Goal: Task Accomplishment & Management: Manage account settings

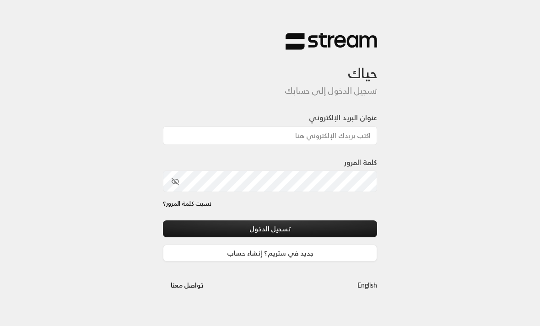
scroll to position [9, 0]
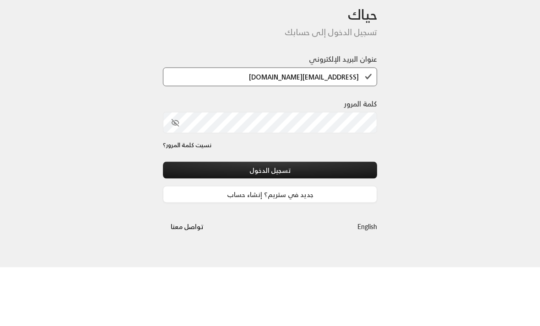
type input "[EMAIL_ADDRESS][DOMAIN_NAME]"
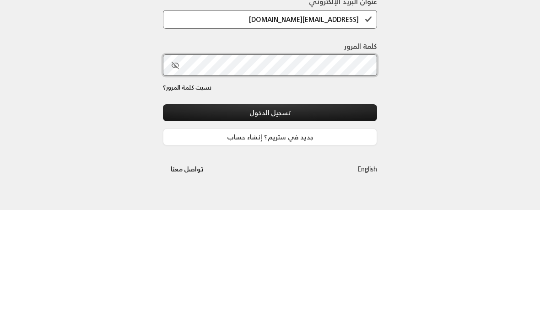
click at [270, 220] on button "تسجيل الدخول" at bounding box center [270, 228] width 214 height 17
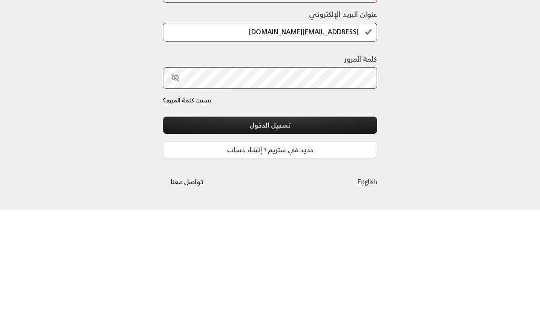
click at [263, 233] on button "تسجيل الدخول" at bounding box center [270, 241] width 214 height 17
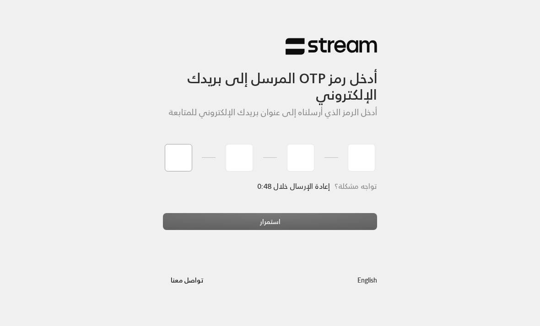
click at [184, 158] on input "tel" at bounding box center [178, 157] width 27 height 27
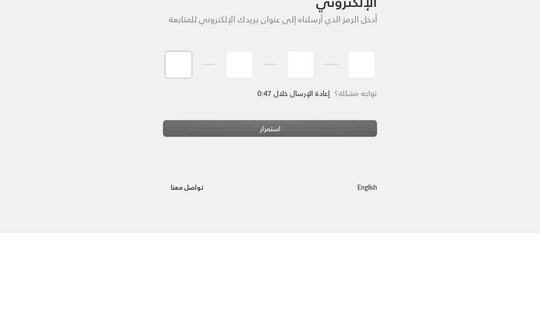
type input "1"
type input "4"
type input "0"
type input "3"
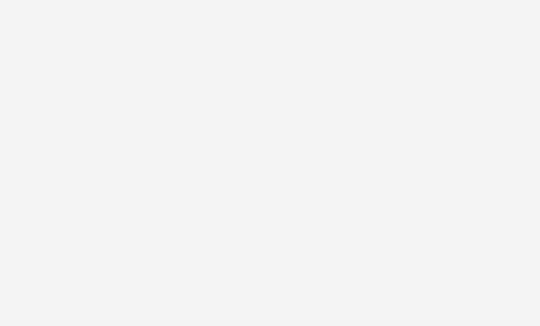
click at [252, 125] on div "أدخل رمز OTP المرسل إلى بريدك الإلكتروني أدخل الرمز الذي أرسلناه إلى عنوان بريد…" at bounding box center [270, 163] width 540 height 326
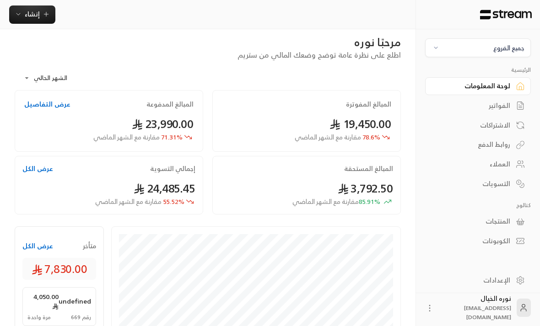
click at [440, 43] on span "جميع الفروع" at bounding box center [478, 48] width 94 height 11
click at [467, 92] on li "النرجس - An Narjis" at bounding box center [478, 90] width 94 height 18
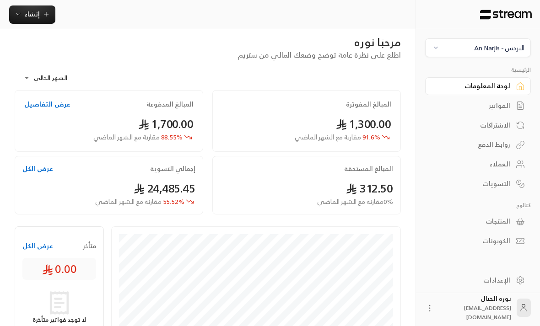
click at [36, 16] on span "إنشاء" at bounding box center [32, 13] width 15 height 11
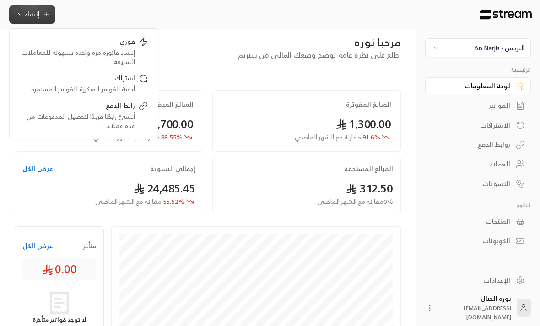
click at [502, 109] on div "الفواتير" at bounding box center [473, 105] width 74 height 9
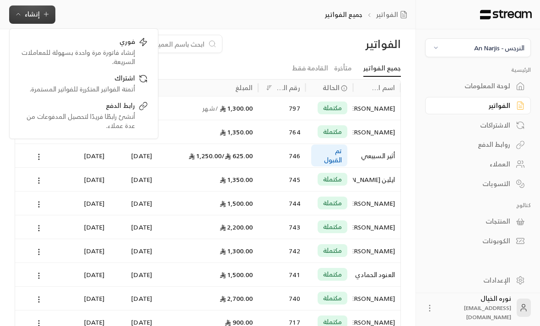
scroll to position [0, 0]
click at [193, 49] on input at bounding box center [149, 44] width 112 height 10
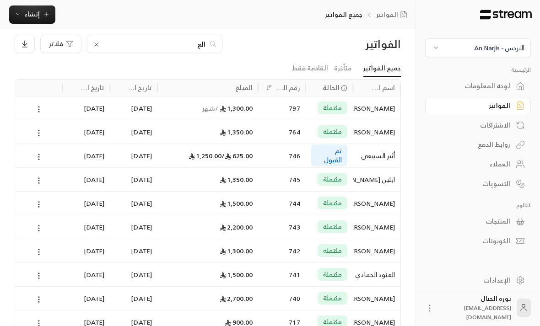
scroll to position [0, 0]
type input "العنو"
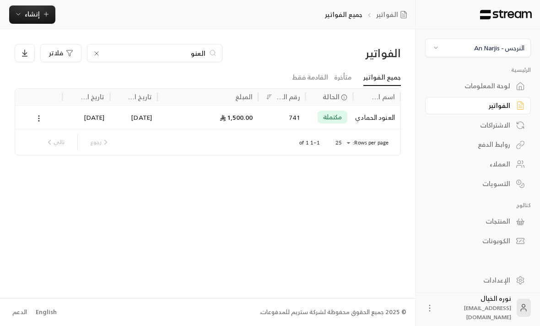
scroll to position [0, 0]
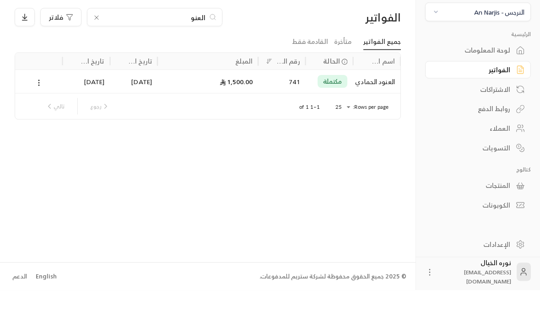
click at [374, 106] on div "العنود الحمادي" at bounding box center [376, 117] width 37 height 23
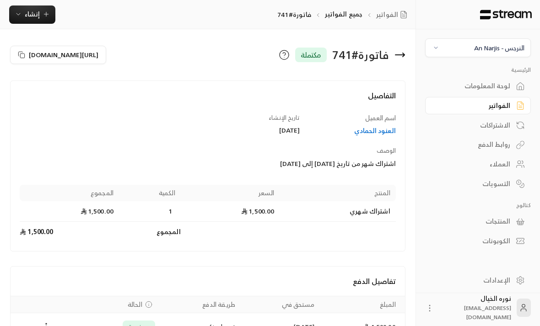
click at [37, 20] on button "إنشاء" at bounding box center [32, 14] width 46 height 18
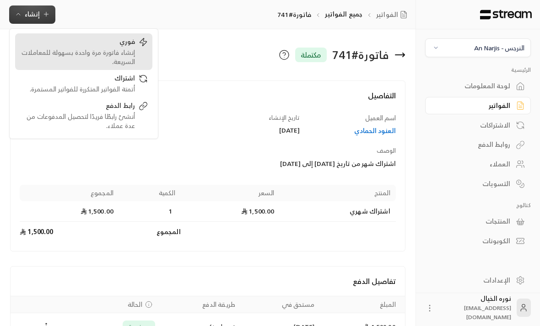
click at [125, 55] on div "إنشاء فاتورة مرة واحدة بسهولة للمعاملات السريعة." at bounding box center [77, 57] width 115 height 18
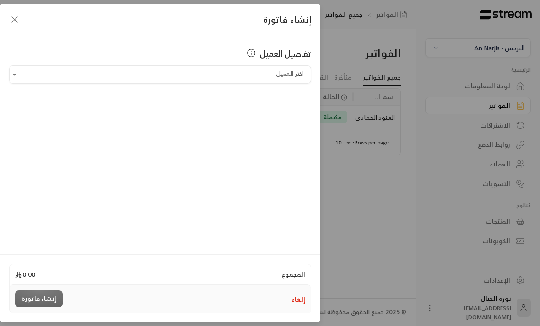
scroll to position [0, 0]
click at [24, 79] on input "اختر العميل" at bounding box center [160, 75] width 302 height 16
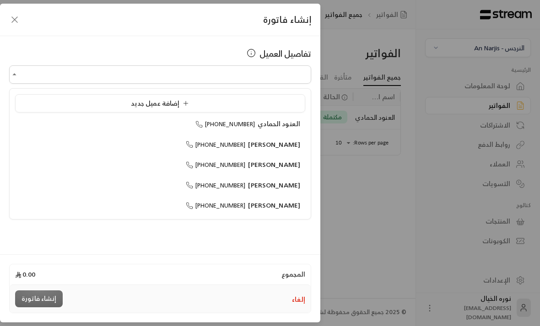
scroll to position [1, 0]
click at [212, 104] on div "إضافة عميل جديد" at bounding box center [160, 104] width 280 height 10
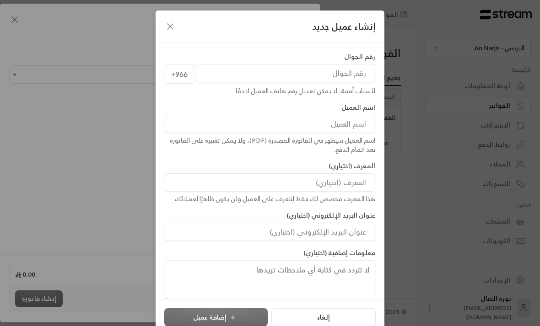
click at [353, 70] on input "tel" at bounding box center [285, 73] width 179 height 18
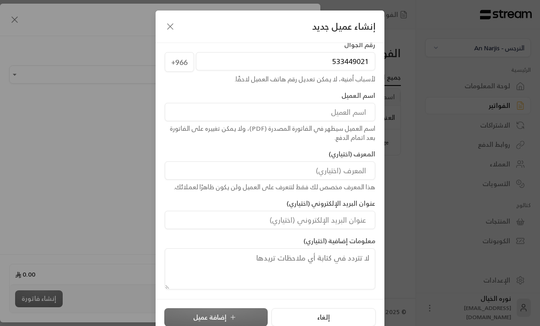
scroll to position [12, 0]
type input "533449021"
click at [330, 107] on input at bounding box center [270, 112] width 210 height 18
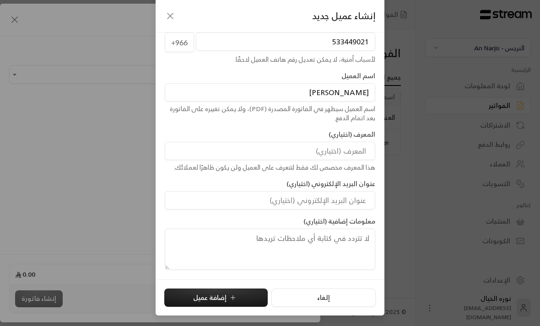
scroll to position [0, 0]
type input "[PERSON_NAME]"
click at [244, 298] on button "إضافة عميل" at bounding box center [215, 298] width 103 height 18
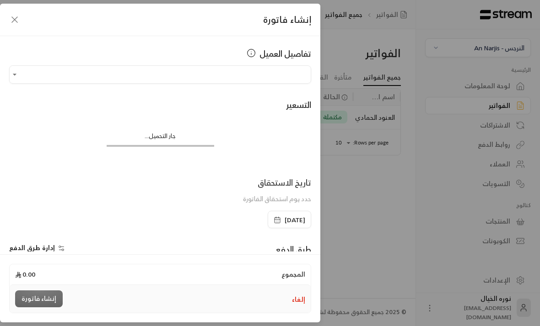
type input "**********"
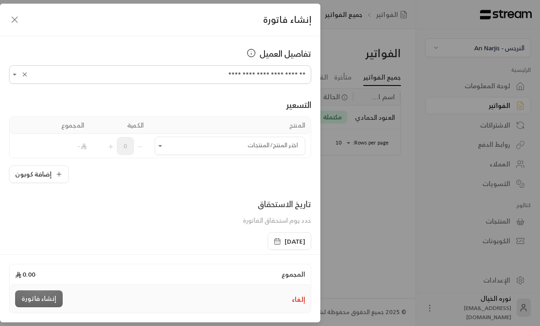
click at [225, 150] on input "اختر العميل" at bounding box center [230, 146] width 150 height 16
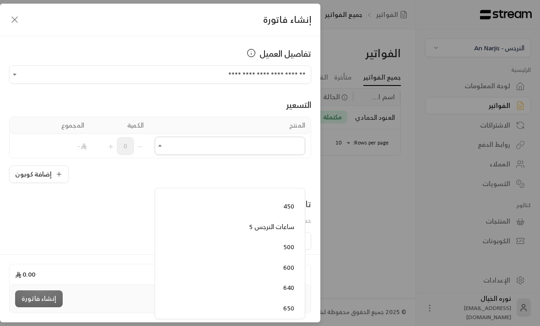
click at [255, 221] on span "5 ساعات النرجس" at bounding box center [271, 226] width 45 height 11
type input "**********"
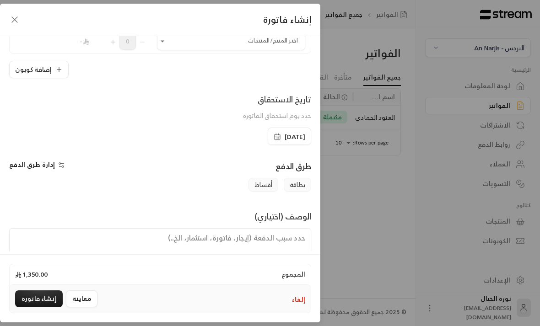
scroll to position [128, 0]
click at [273, 136] on span "[DATE]" at bounding box center [289, 137] width 32 height 9
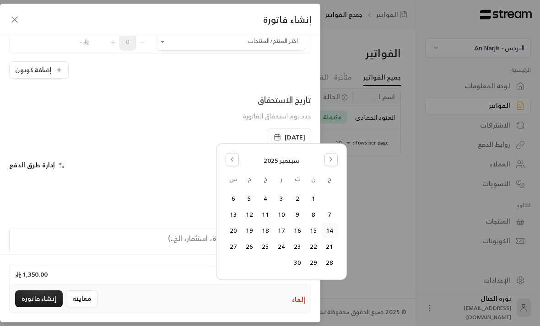
click at [230, 157] on icon "Go to the Previous Month" at bounding box center [232, 159] width 6 height 6
click at [332, 257] on button "24" at bounding box center [329, 262] width 15 height 15
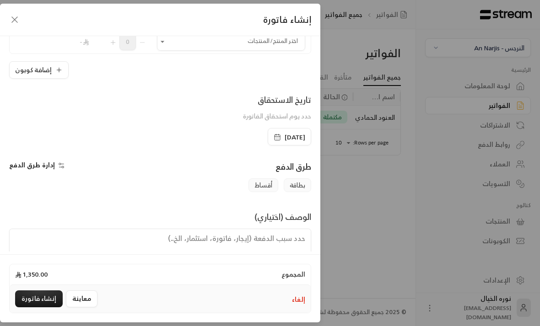
click at [294, 244] on textarea at bounding box center [160, 249] width 302 height 41
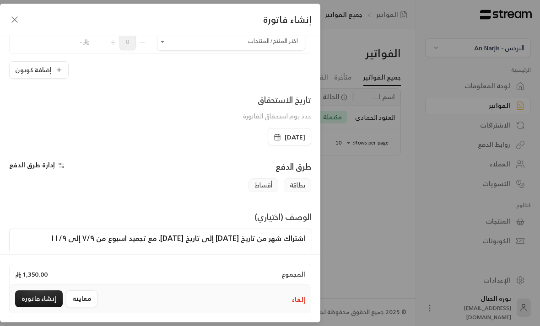
scroll to position [0, 0]
type textarea "اشتراك شهر من تاريخ [DATE] إلى تاريخ [DATE]. مع تجميد اسبوع من ٧/٩ إلى ١١/٩"
click at [29, 307] on button "إنشاء فاتورة" at bounding box center [39, 298] width 48 height 17
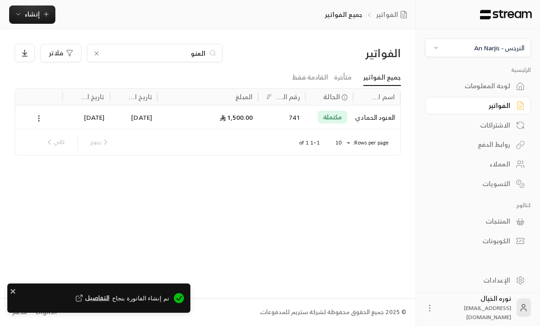
click at [456, 109] on div "الفواتير" at bounding box center [473, 105] width 74 height 9
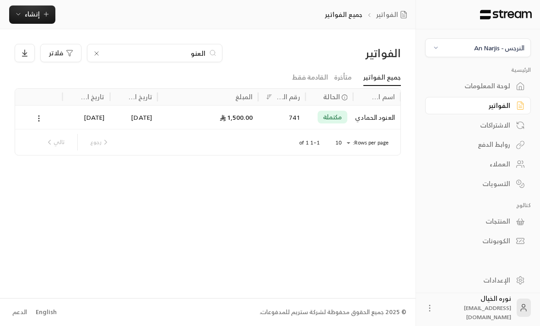
click at [94, 53] on icon at bounding box center [96, 53] width 7 height 7
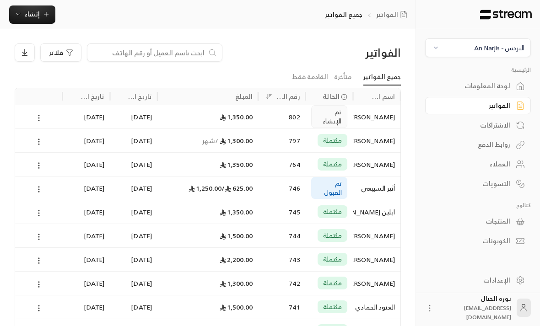
scroll to position [0, 0]
click at [37, 118] on icon at bounding box center [39, 118] width 8 height 8
click at [48, 144] on li "عرض" at bounding box center [48, 141] width 23 height 16
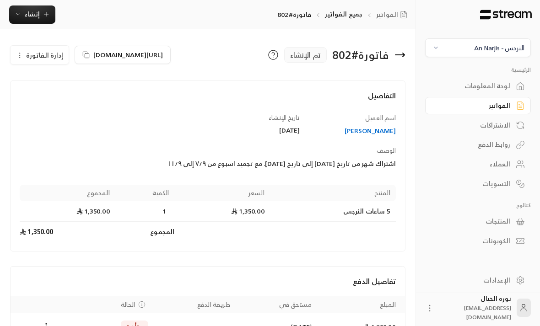
scroll to position [27, 0]
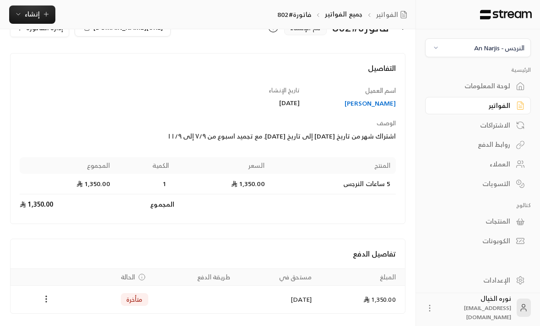
click at [38, 305] on td "Payments" at bounding box center [46, 299] width 71 height 27
click at [45, 299] on icon "Payments" at bounding box center [46, 298] width 9 height 9
click at [60, 323] on li "تغيير الحالة الى مدفوعة" at bounding box center [80, 322] width 70 height 16
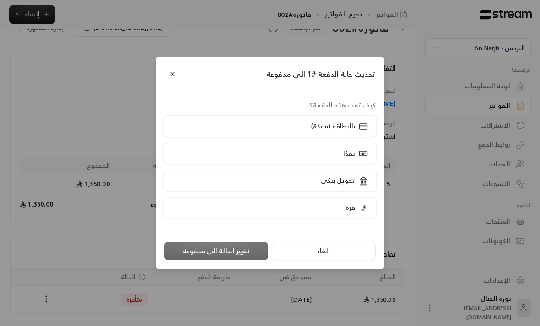
click at [239, 137] on label "بالبطاقة (شبكة)" at bounding box center [270, 125] width 214 height 21
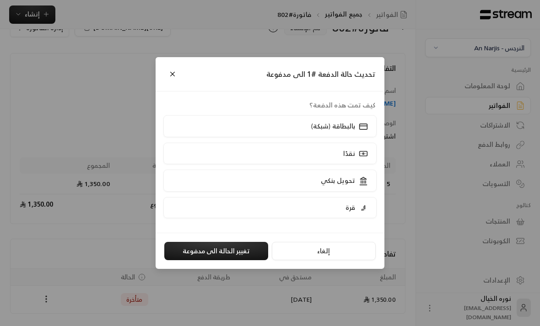
click at [212, 260] on button "تغيير الحالة الى مدفوعة" at bounding box center [216, 251] width 104 height 18
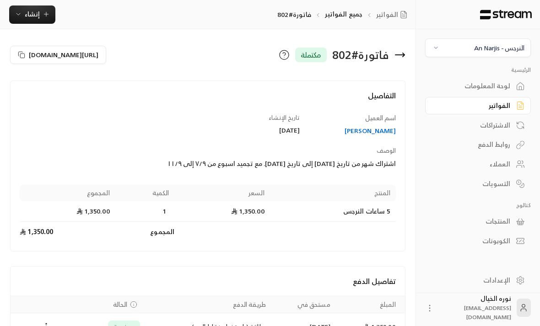
click at [503, 110] on div "الفواتير" at bounding box center [473, 105] width 74 height 9
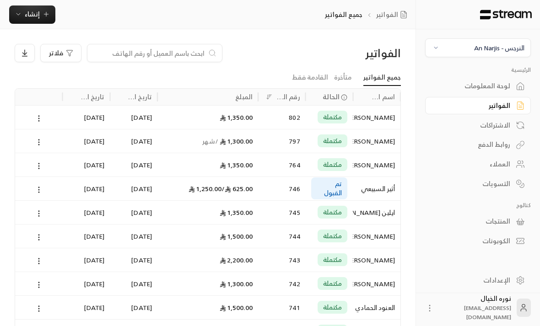
scroll to position [0, 0]
click at [203, 51] on input at bounding box center [149, 53] width 112 height 10
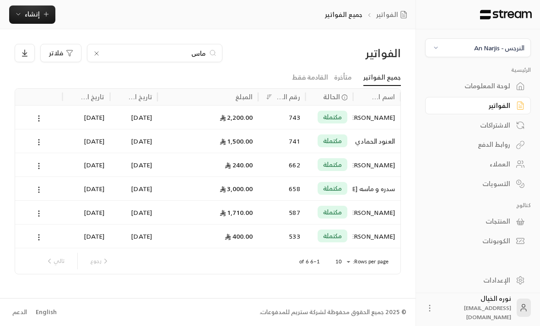
type input "ماسه"
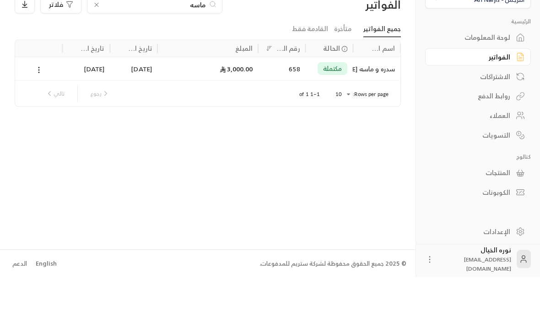
click at [370, 106] on div "سدره و ماسه [PERSON_NAME]" at bounding box center [376, 117] width 37 height 23
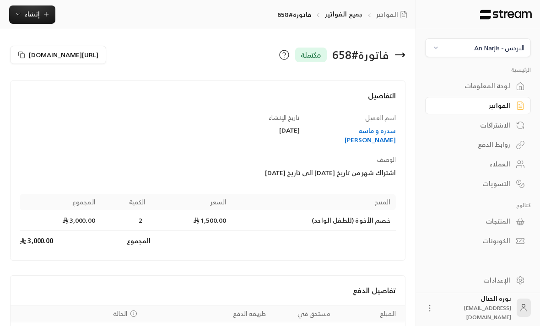
click at [44, 8] on span "إنشاء" at bounding box center [32, 13] width 35 height 11
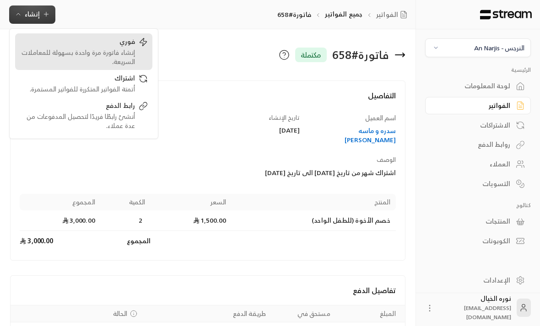
click at [135, 54] on div "فوري إنشاء فاتورة مرة واحدة بسهولة للمعاملات السريعة." at bounding box center [84, 51] width 128 height 29
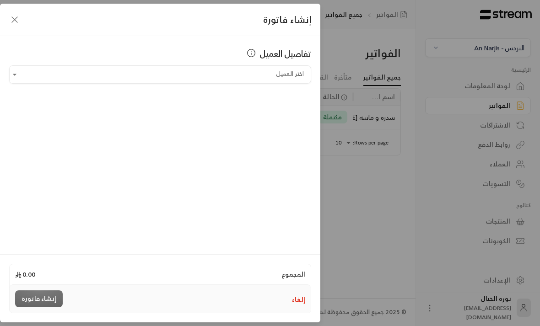
scroll to position [0, 0]
click at [299, 70] on input "اختر العميل" at bounding box center [160, 75] width 302 height 16
click at [286, 119] on span "سدره و ماسه [PERSON_NAME]" at bounding box center [254, 123] width 91 height 11
type input "**********"
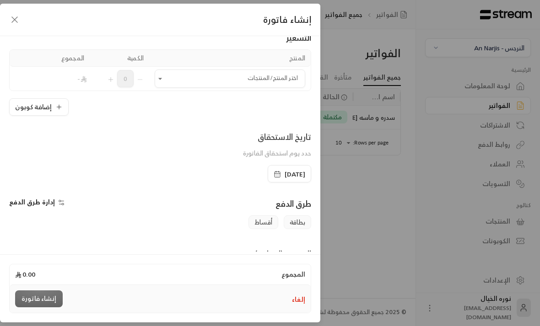
scroll to position [0, 0]
click at [161, 79] on icon "Open" at bounding box center [160, 79] width 4 height 2
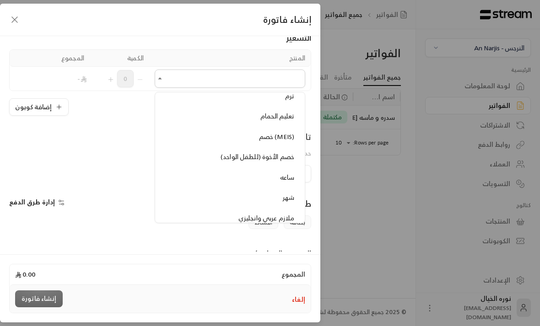
click at [224, 151] on span "خصم الأخوة (للطفل الواحد)" at bounding box center [257, 156] width 74 height 11
type input "**********"
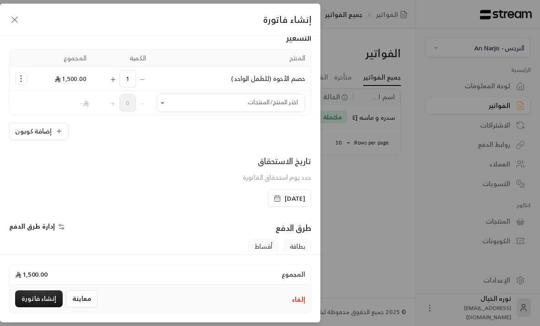
click at [110, 83] on button "Selected Products" at bounding box center [112, 78] width 7 height 17
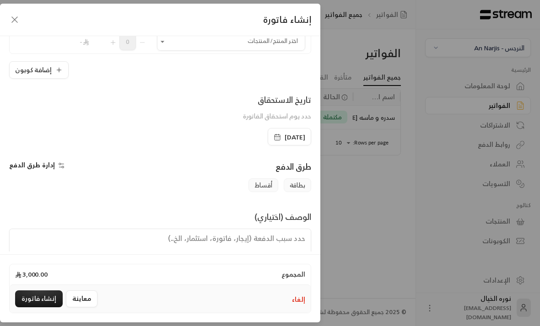
scroll to position [128, 0]
click at [273, 139] on icon "button" at bounding box center [276, 137] width 7 height 7
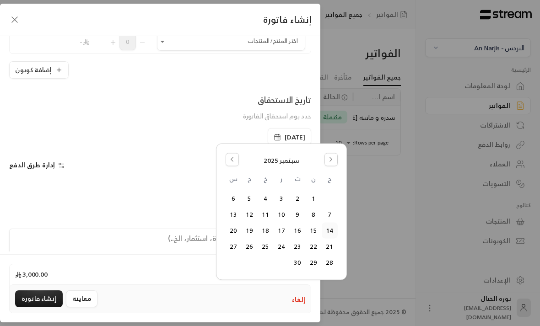
click at [318, 197] on button "1" at bounding box center [313, 198] width 15 height 15
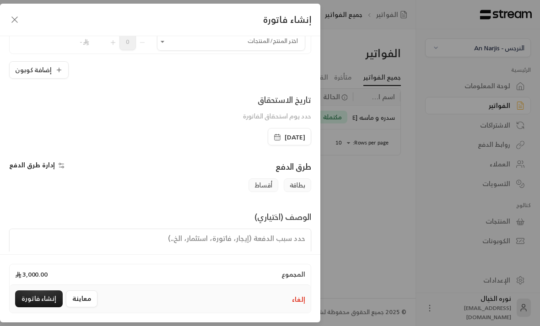
click at [299, 246] on textarea at bounding box center [160, 249] width 302 height 41
type textarea "اشتراك شهر من تاريخ [DATE] إلى تاريخ [DATE]"
click at [31, 307] on button "إنشاء فاتورة" at bounding box center [39, 298] width 48 height 17
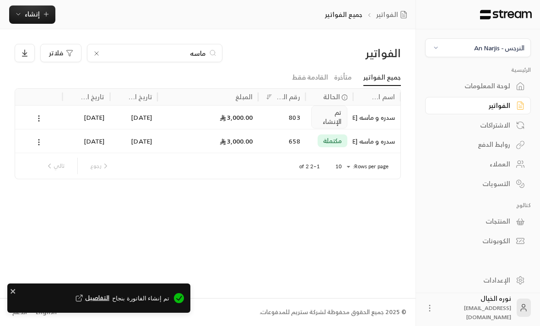
click at [40, 114] on icon at bounding box center [39, 118] width 8 height 8
click at [43, 114] on li "عرض" at bounding box center [48, 112] width 23 height 16
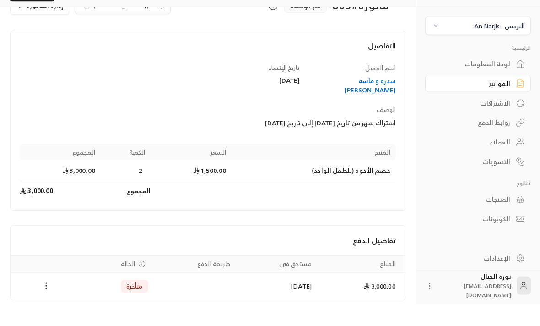
scroll to position [27, 0]
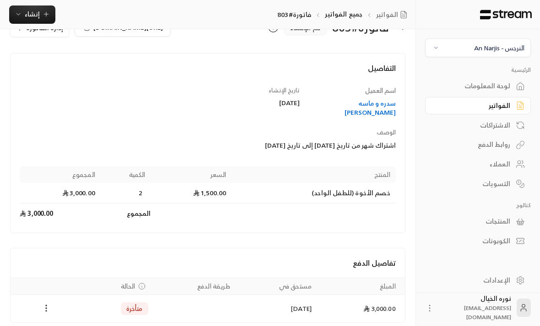
click at [42, 304] on icon "Payments" at bounding box center [46, 308] width 9 height 9
click at [60, 323] on li "تغيير الحالة الى مدفوعة" at bounding box center [80, 322] width 70 height 16
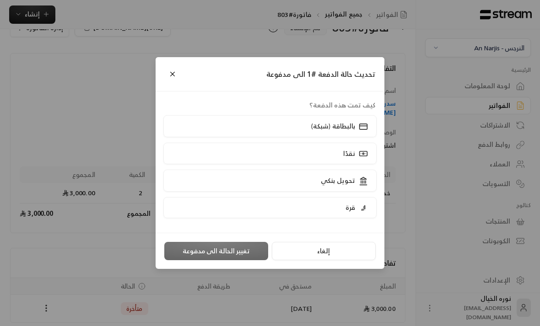
click at [251, 137] on label "بالبطاقة (شبكة)" at bounding box center [270, 125] width 214 height 21
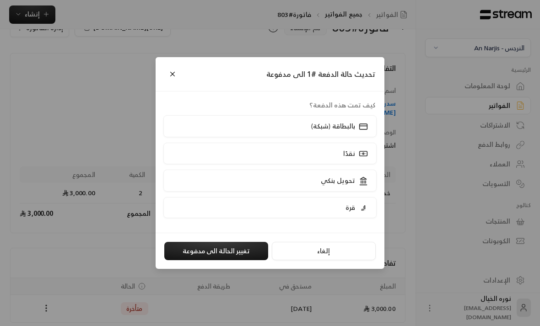
click at [199, 260] on button "تغيير الحالة الى مدفوعة" at bounding box center [216, 251] width 104 height 18
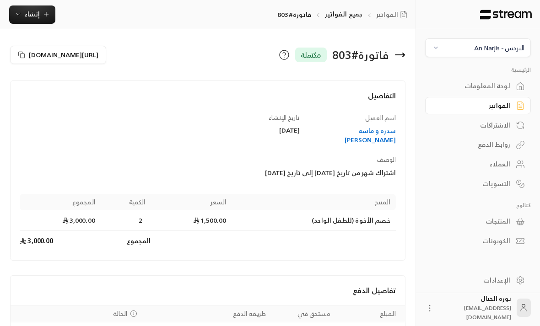
click at [39, 14] on span "إنشاء" at bounding box center [32, 13] width 35 height 11
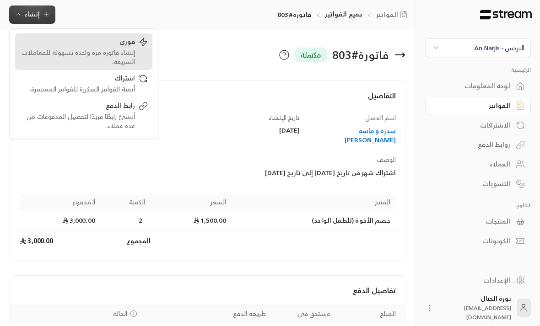
click at [128, 54] on div "إنشاء فاتورة مرة واحدة بسهولة للمعاملات السريعة." at bounding box center [77, 57] width 115 height 18
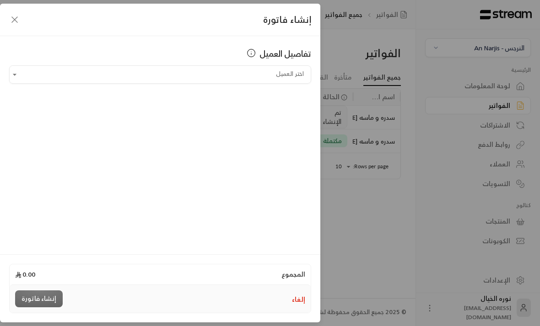
scroll to position [0, 0]
click at [239, 75] on input "اختر العميل" at bounding box center [160, 75] width 302 height 16
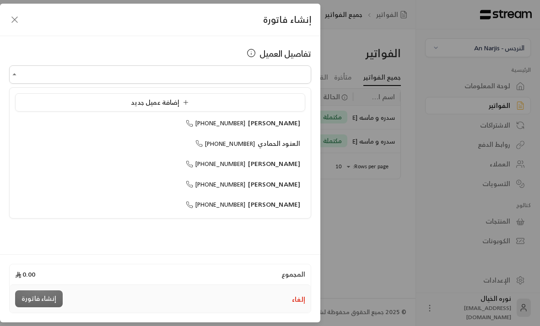
click at [231, 102] on div "إضافة عميل جديد" at bounding box center [160, 103] width 280 height 10
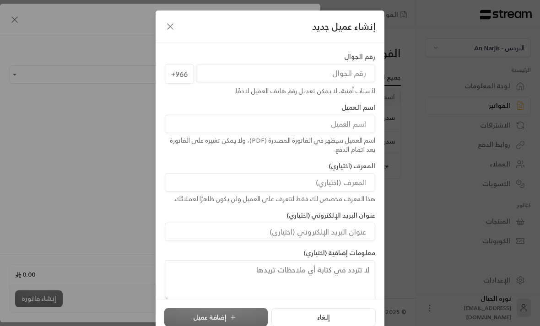
click at [355, 76] on input "tel" at bounding box center [285, 73] width 179 height 18
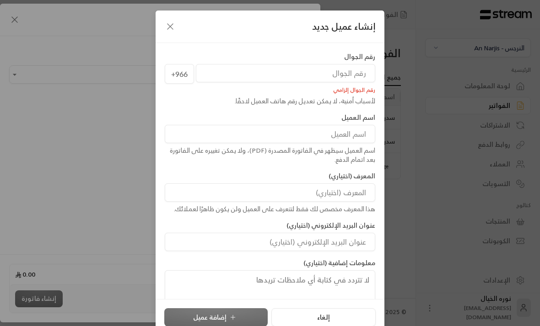
click at [361, 77] on input "tel" at bounding box center [285, 73] width 179 height 18
type input "558006222"
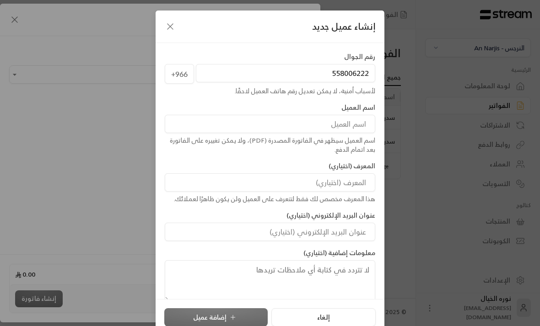
click at [366, 130] on input at bounding box center [270, 124] width 210 height 18
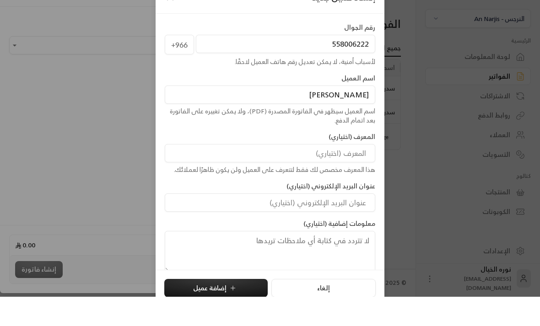
type input "[PERSON_NAME]"
click at [238, 308] on button "إضافة عميل" at bounding box center [215, 317] width 103 height 18
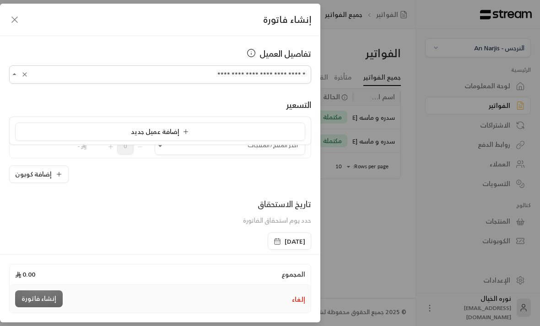
click at [170, 142] on input "اختر العميل" at bounding box center [230, 146] width 150 height 16
type input "**********"
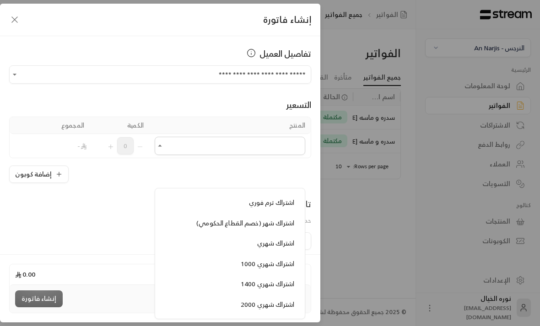
scroll to position [726, 0]
click at [282, 218] on span "اشتراك شهر (خصم القطاع الحكومي)" at bounding box center [245, 223] width 98 height 11
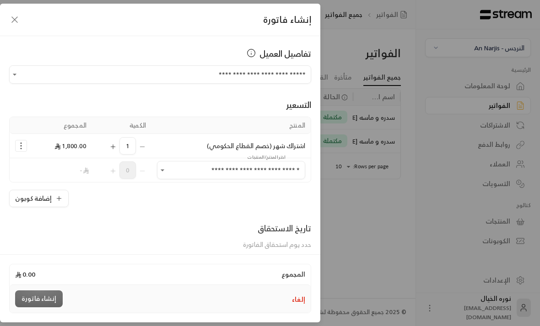
type input "**********"
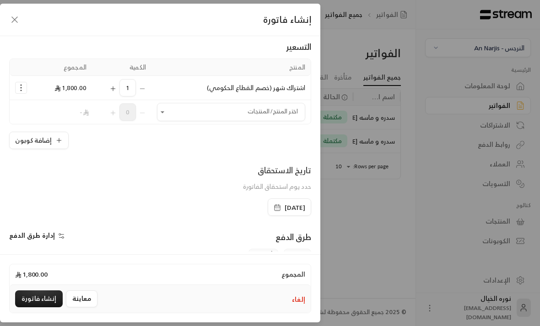
scroll to position [59, 0]
click at [274, 205] on icon "button" at bounding box center [276, 205] width 5 height 0
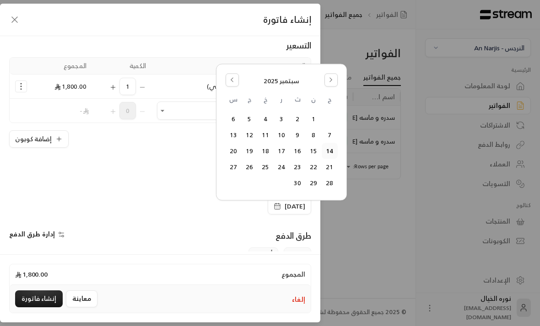
click at [296, 140] on button "9" at bounding box center [297, 135] width 15 height 15
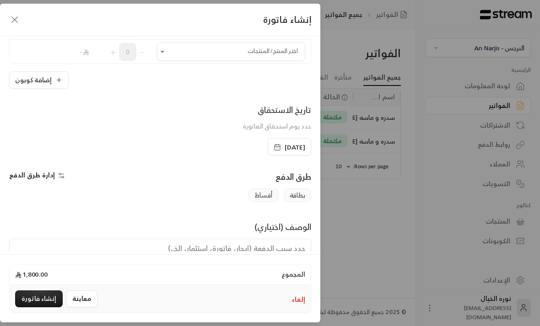
scroll to position [126, 0]
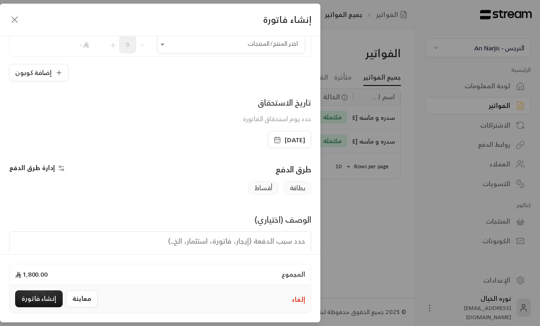
click at [276, 247] on textarea at bounding box center [160, 251] width 302 height 41
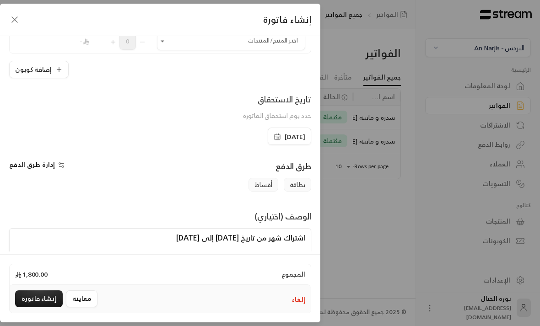
scroll to position [128, 0]
type textarea "اشتراك شهر من تاريخ [DATE] إلى [DATE]"
click at [24, 307] on button "إنشاء فاتورة" at bounding box center [39, 298] width 48 height 17
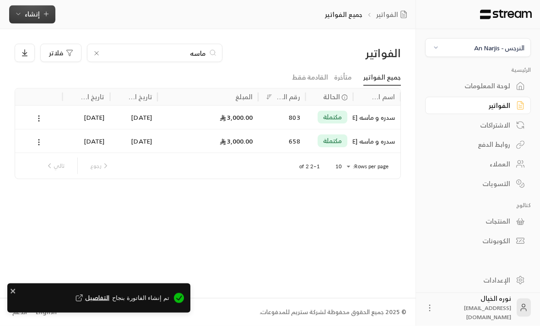
scroll to position [0, 0]
click at [97, 56] on icon at bounding box center [96, 53] width 7 height 7
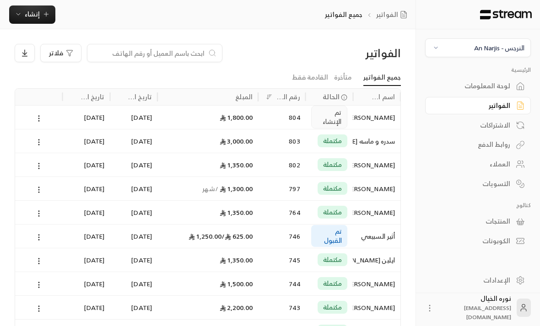
scroll to position [0, 0]
click at [38, 121] on icon at bounding box center [39, 118] width 8 height 8
click at [52, 149] on li "عرض" at bounding box center [48, 141] width 23 height 16
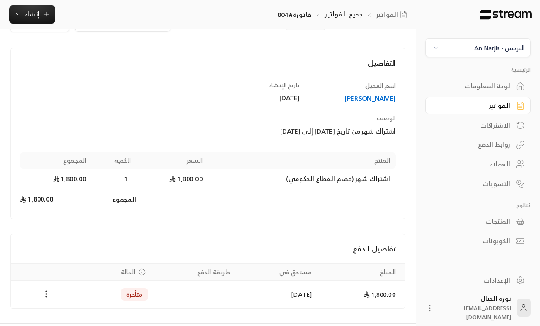
scroll to position [27, 0]
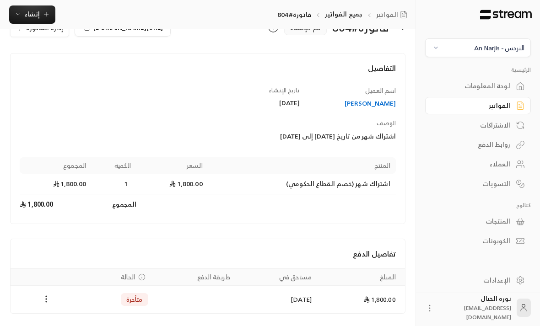
click at [41, 300] on button "Payments" at bounding box center [46, 299] width 11 height 11
click at [60, 320] on li "تغيير الحالة الى مدفوعة" at bounding box center [80, 322] width 70 height 16
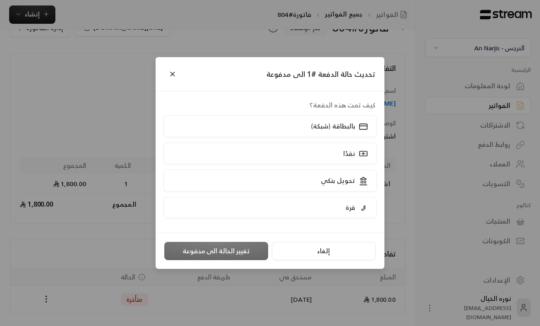
click at [214, 137] on label "بالبطاقة (شبكة)" at bounding box center [270, 125] width 214 height 21
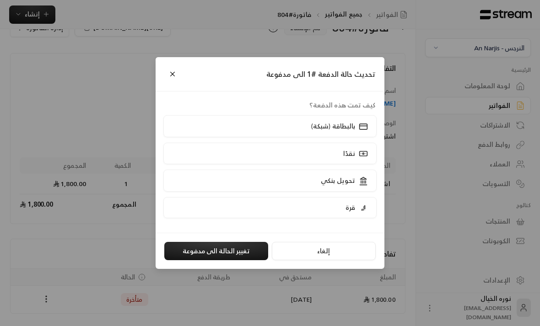
click at [220, 260] on button "تغيير الحالة الى مدفوعة" at bounding box center [216, 251] width 104 height 18
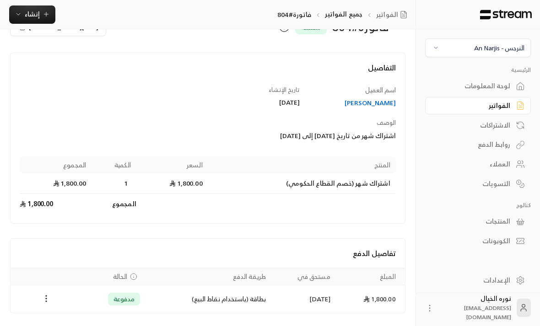
scroll to position [29, 0]
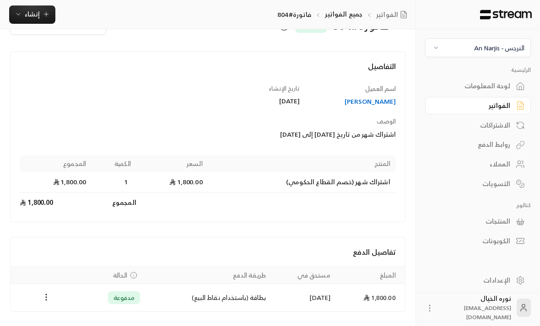
click at [43, 16] on icon "button" at bounding box center [46, 14] width 7 height 7
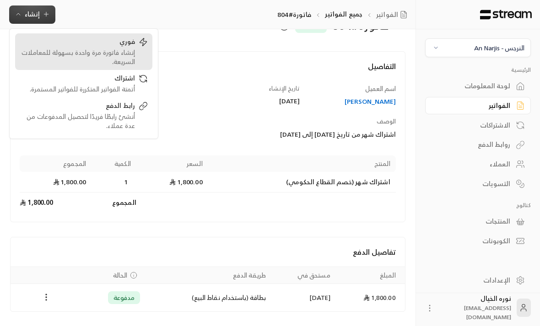
click at [129, 58] on div "إنشاء فاتورة مرة واحدة بسهولة للمعاملات السريعة." at bounding box center [77, 57] width 115 height 18
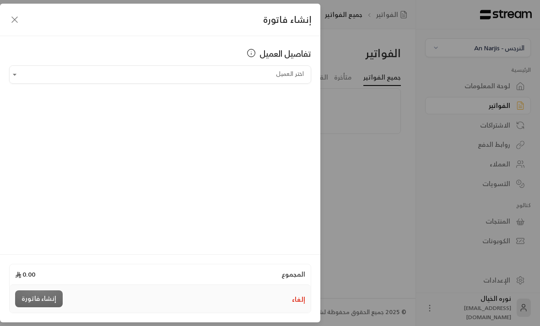
scroll to position [0, 0]
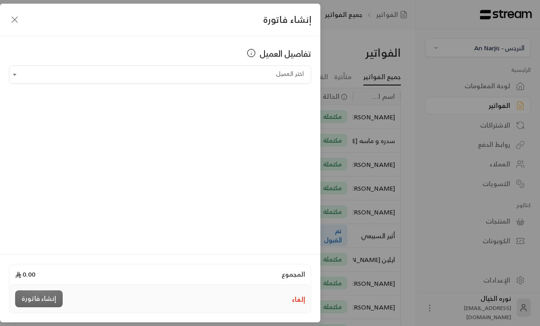
click at [292, 78] on input "اختر العميل" at bounding box center [160, 75] width 302 height 16
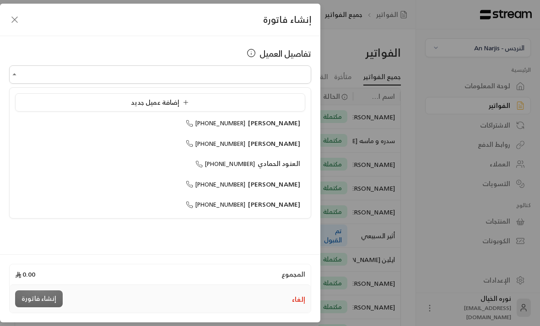
click at [186, 102] on icon at bounding box center [185, 102] width 7 height 7
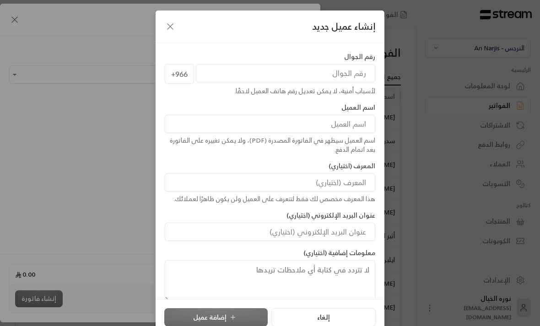
click at [346, 75] on input "tel" at bounding box center [285, 73] width 179 height 18
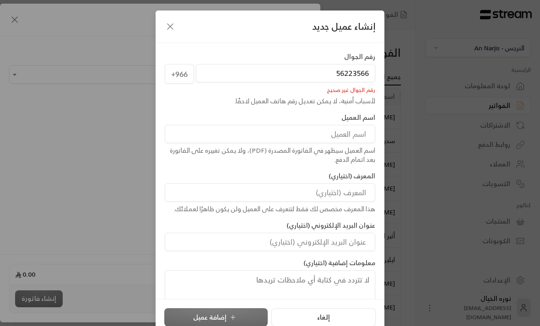
type input "562235666"
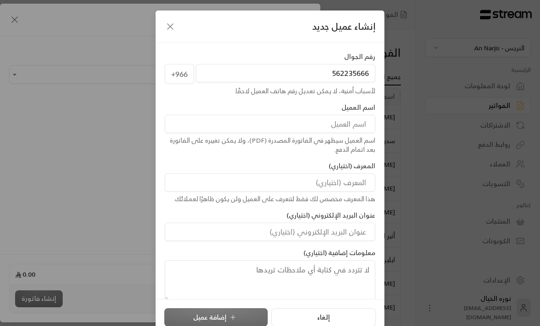
click at [353, 133] on input at bounding box center [270, 124] width 210 height 18
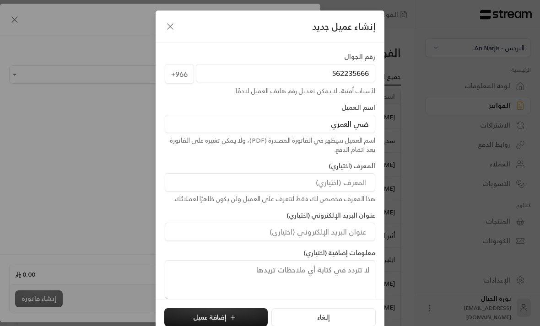
type input "ضي العمري"
click at [230, 321] on icon "submit" at bounding box center [232, 317] width 7 height 7
type input "**********"
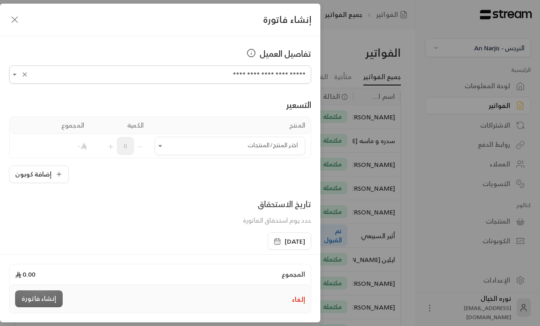
click at [241, 145] on input "اختر العميل" at bounding box center [230, 146] width 150 height 16
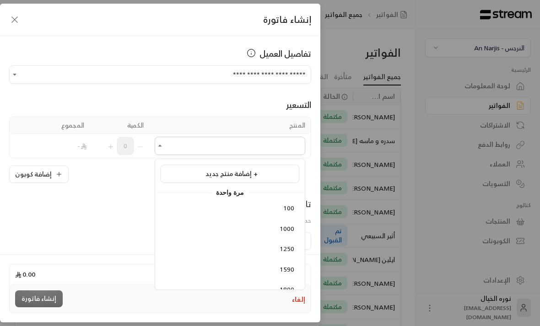
click at [282, 228] on span "1000" at bounding box center [286, 228] width 15 height 11
type input "****"
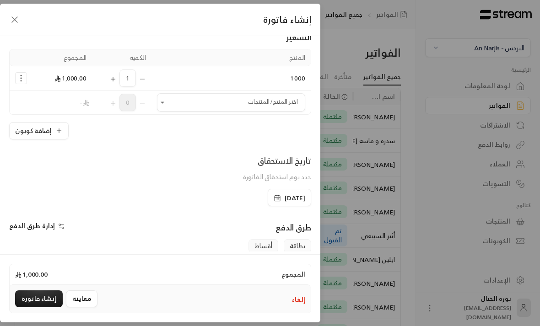
scroll to position [91, 0]
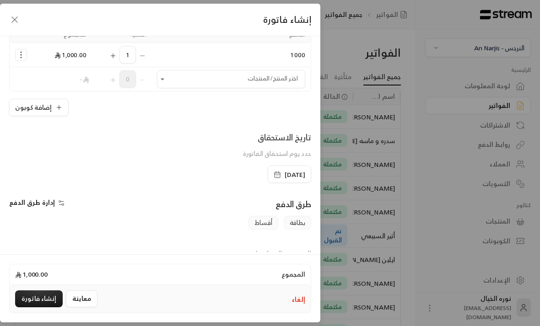
click at [273, 179] on span "[DATE]" at bounding box center [289, 174] width 32 height 9
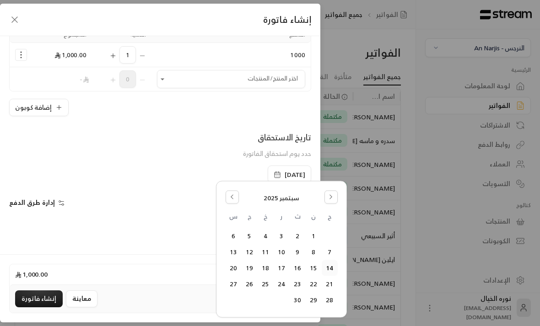
click at [313, 230] on button "1" at bounding box center [313, 236] width 15 height 15
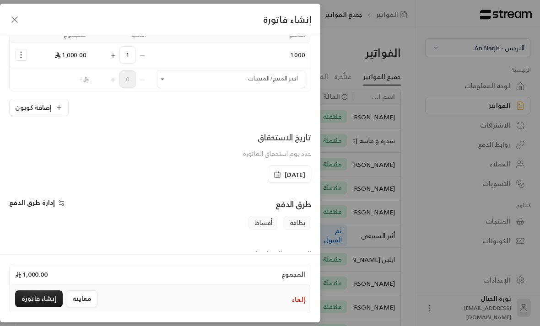
click at [252, 278] on textarea at bounding box center [160, 286] width 302 height 41
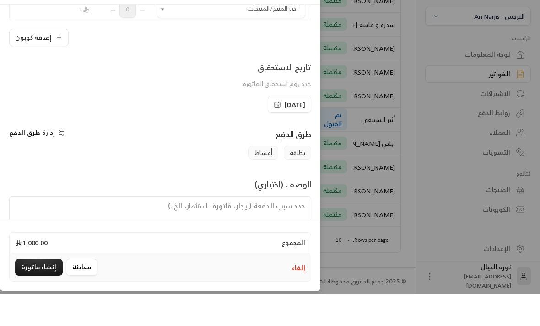
scroll to position [128, 0]
type textarea "اشتراك شهر (٣ ساعات) من تاريخ [DATE] إلى [DATE]"
click at [27, 290] on button "إنشاء فاتورة" at bounding box center [39, 298] width 48 height 17
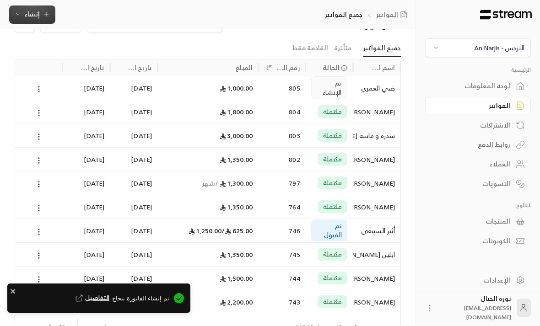
scroll to position [0, 0]
click at [35, 87] on icon at bounding box center [39, 89] width 8 height 8
click at [41, 110] on li "عرض" at bounding box center [48, 112] width 23 height 16
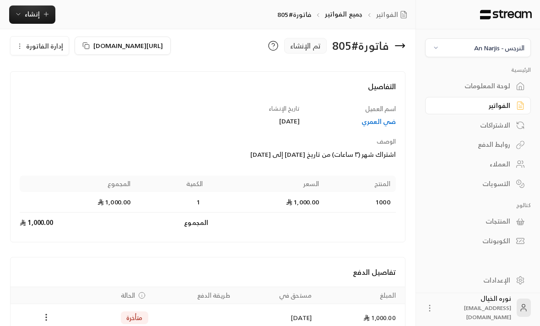
scroll to position [27, 0]
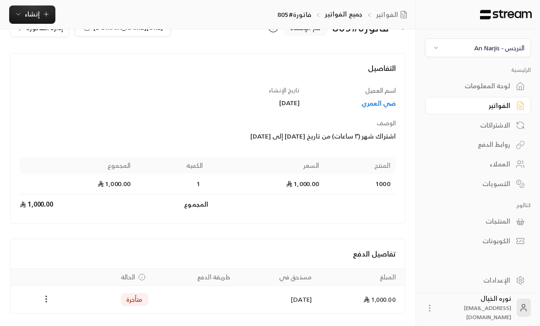
click at [42, 301] on icon "Payments" at bounding box center [46, 298] width 9 height 9
click at [79, 326] on li "تغيير الحالة الى مدفوعة" at bounding box center [80, 322] width 70 height 16
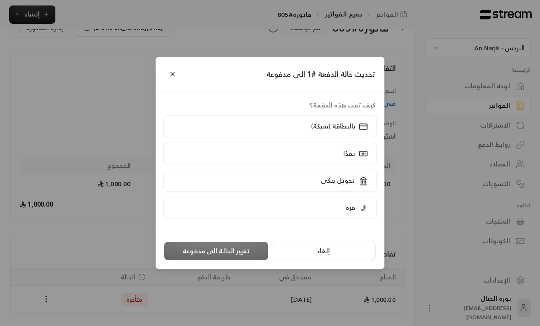
click at [249, 137] on label "بالبطاقة (شبكة)" at bounding box center [270, 125] width 214 height 21
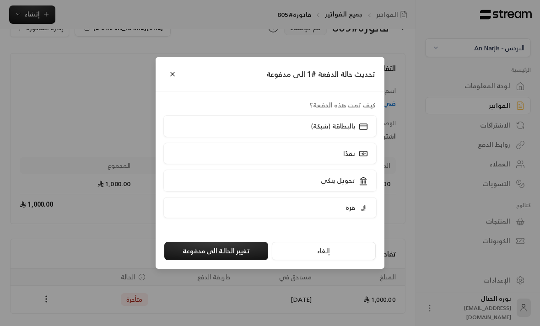
click at [198, 260] on button "تغيير الحالة الى مدفوعة" at bounding box center [216, 251] width 104 height 18
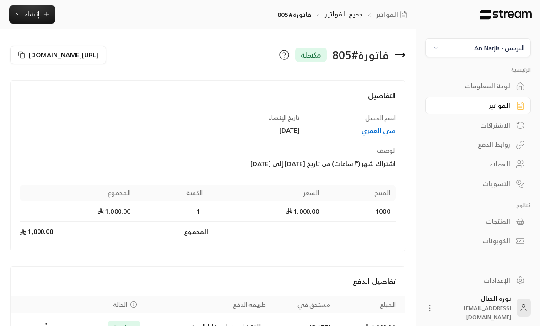
click at [496, 51] on div "النرجس - An Narjis" at bounding box center [499, 48] width 50 height 10
click at [500, 111] on li "المروج Main Branch" at bounding box center [478, 110] width 94 height 18
click at [493, 91] on div "لوحة المعلومات" at bounding box center [473, 85] width 74 height 9
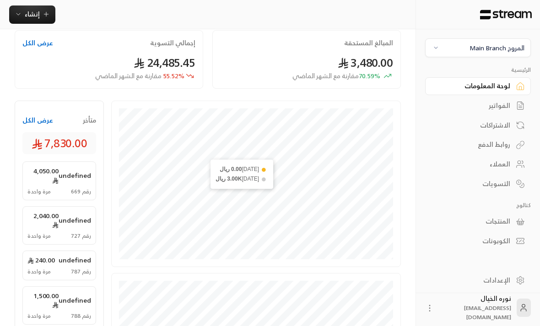
scroll to position [136, 0]
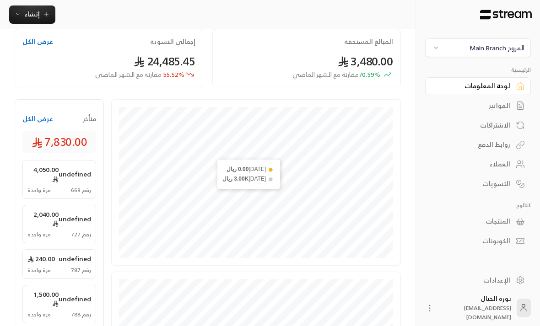
click at [503, 110] on div "الفواتير" at bounding box center [473, 105] width 74 height 9
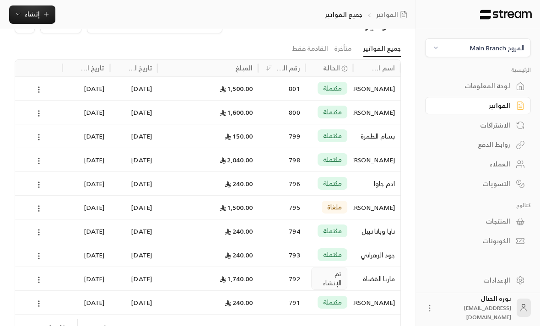
scroll to position [56, 0]
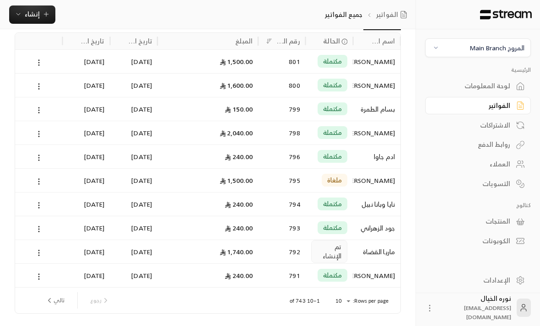
click at [58, 305] on button "تالي" at bounding box center [55, 301] width 27 height 16
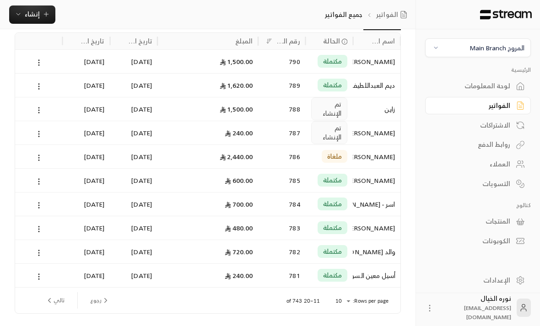
click at [59, 301] on button "تالي" at bounding box center [55, 301] width 27 height 16
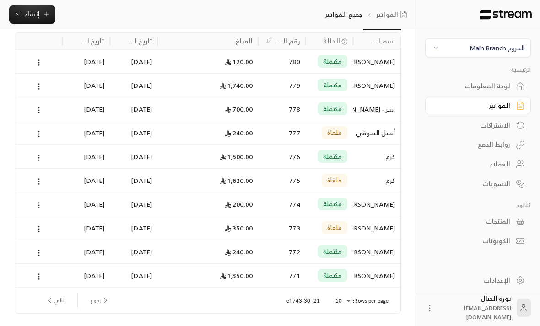
click at [59, 306] on button "تالي" at bounding box center [55, 301] width 27 height 16
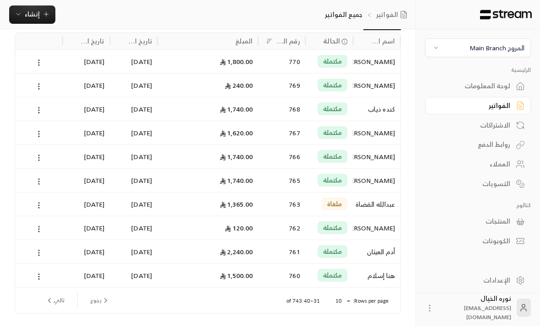
click at [65, 305] on button "تالي" at bounding box center [55, 301] width 27 height 16
click at [57, 304] on button "تالي" at bounding box center [55, 301] width 27 height 16
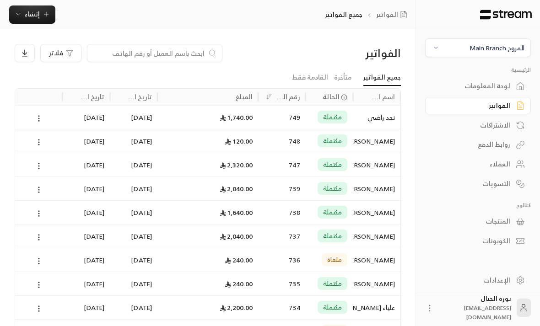
scroll to position [0, 0]
click at [213, 57] on icon at bounding box center [212, 52] width 8 height 9
click at [189, 57] on input at bounding box center [149, 53] width 112 height 10
type input "ع"
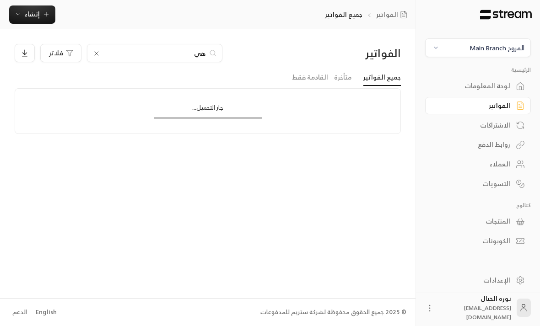
type input "هيا"
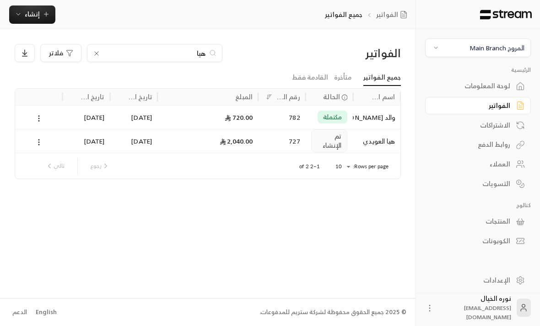
click at [153, 144] on div "[DATE]" at bounding box center [134, 141] width 48 height 24
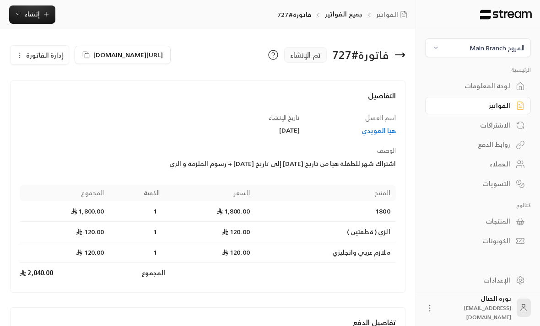
click at [53, 58] on span "إدارة الفاتورة" at bounding box center [44, 54] width 37 height 11
click at [66, 102] on link "إلغاء" at bounding box center [44, 98] width 57 height 16
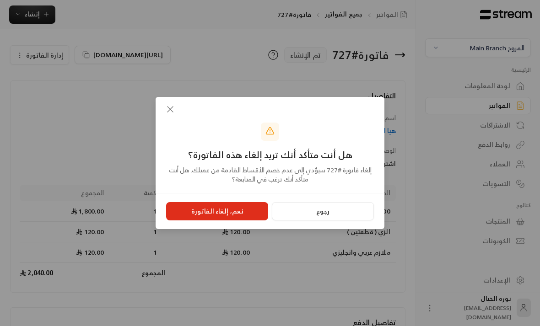
click at [242, 214] on button "نعم، إلغاء الفاتورة" at bounding box center [217, 211] width 102 height 18
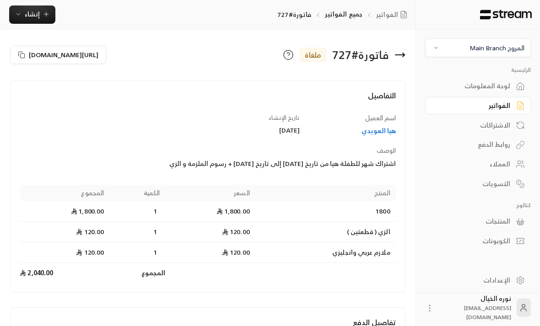
click at [477, 56] on button "المروج Main Branch" at bounding box center [478, 47] width 106 height 19
click at [493, 90] on li "النرجس - An Narjis" at bounding box center [478, 90] width 94 height 18
click at [491, 87] on div "لوحة المعلومات" at bounding box center [473, 85] width 74 height 9
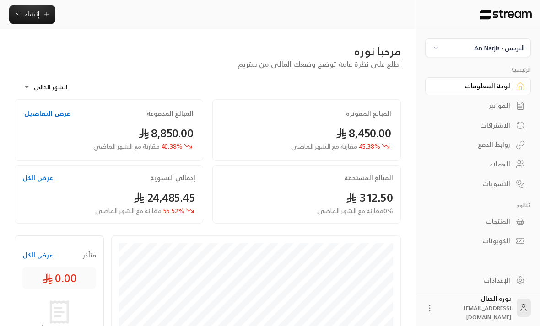
click at [502, 45] on div "النرجس - An Narjis" at bounding box center [499, 48] width 50 height 10
click at [508, 75] on li "جميع الفروع" at bounding box center [478, 71] width 94 height 18
click at [509, 54] on button "جميع الفروع" at bounding box center [478, 47] width 106 height 19
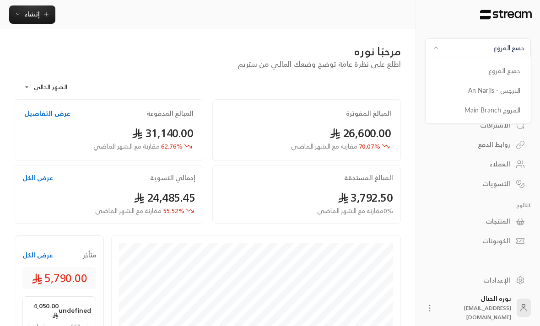
click at [509, 94] on li "النرجس - An Narjis" at bounding box center [478, 90] width 94 height 18
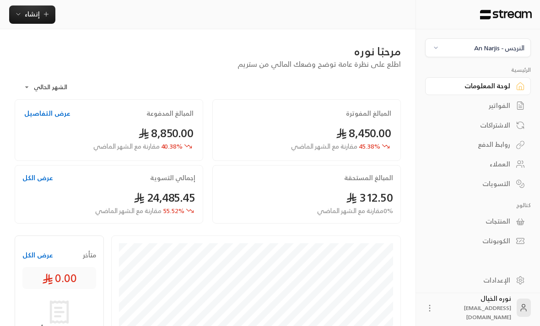
click at [509, 109] on div "الفواتير" at bounding box center [473, 105] width 74 height 9
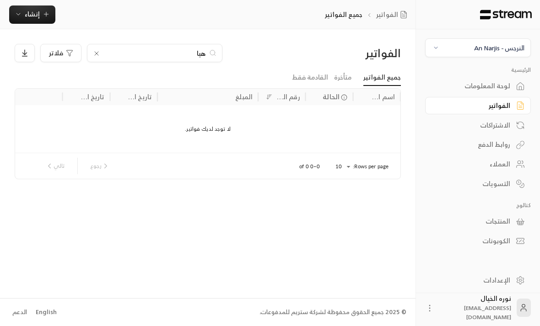
scroll to position [0, 0]
click at [187, 49] on input "هيا" at bounding box center [155, 53] width 102 height 10
type input "ه"
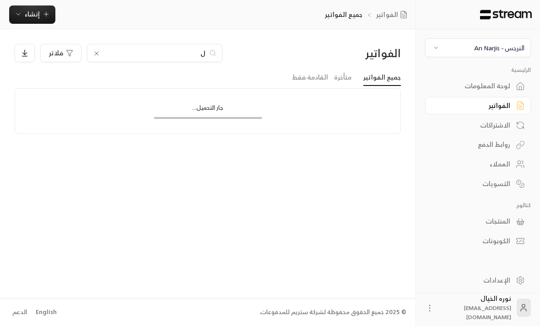
type input "لو"
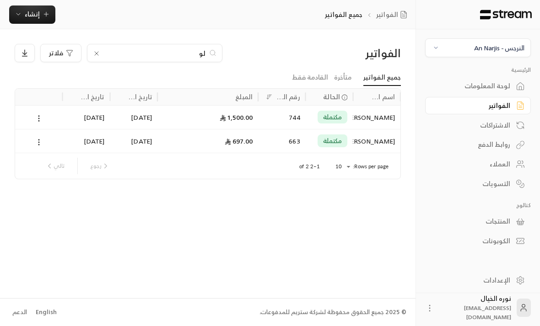
click at [304, 115] on div "744" at bounding box center [282, 117] width 48 height 24
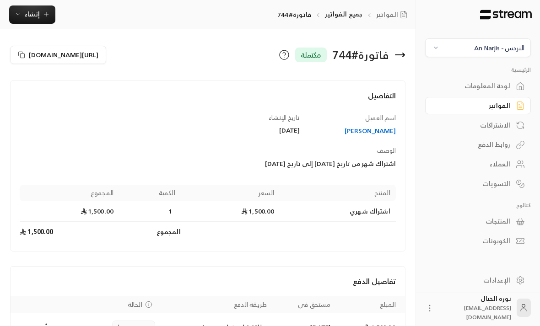
click at [381, 134] on div "[PERSON_NAME]" at bounding box center [351, 130] width 87 height 9
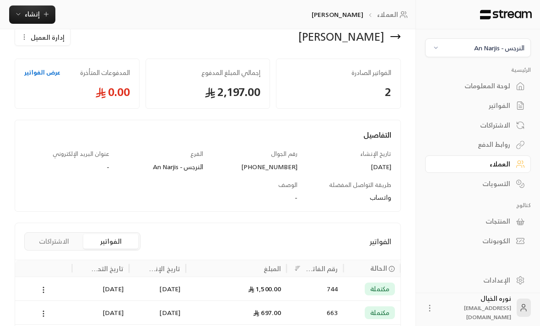
scroll to position [20, 0]
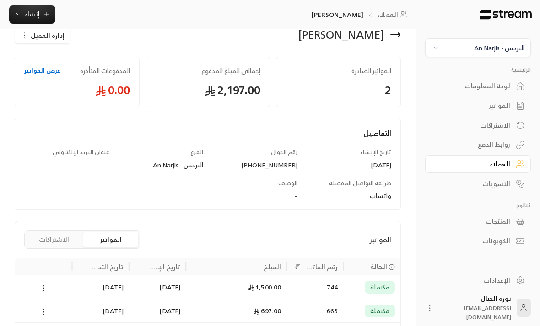
click at [214, 284] on div "1,500.00" at bounding box center [236, 286] width 90 height 23
